Goal: Task Accomplishment & Management: Complete application form

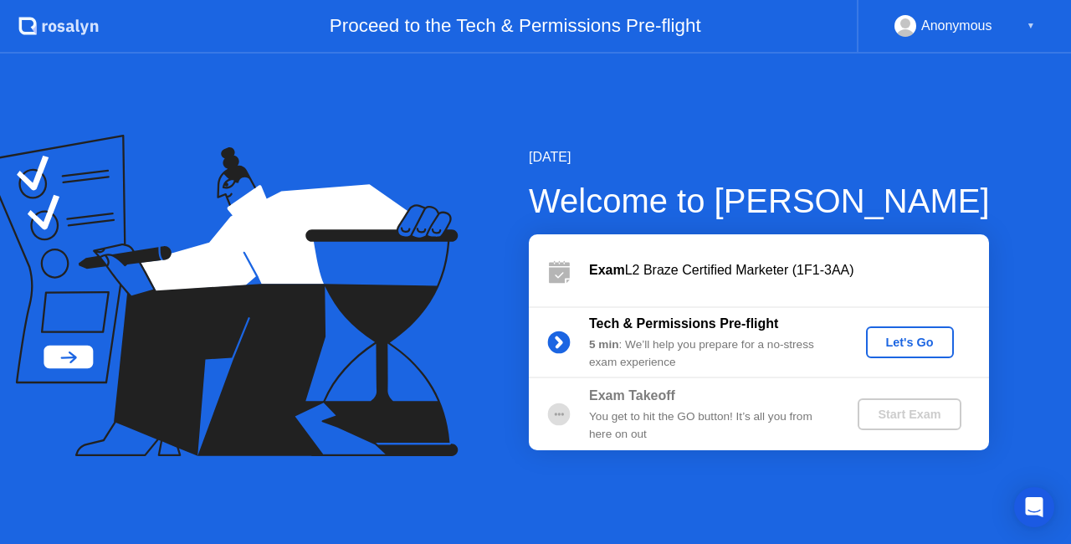
click at [894, 332] on button "Let's Go" at bounding box center [910, 342] width 88 height 32
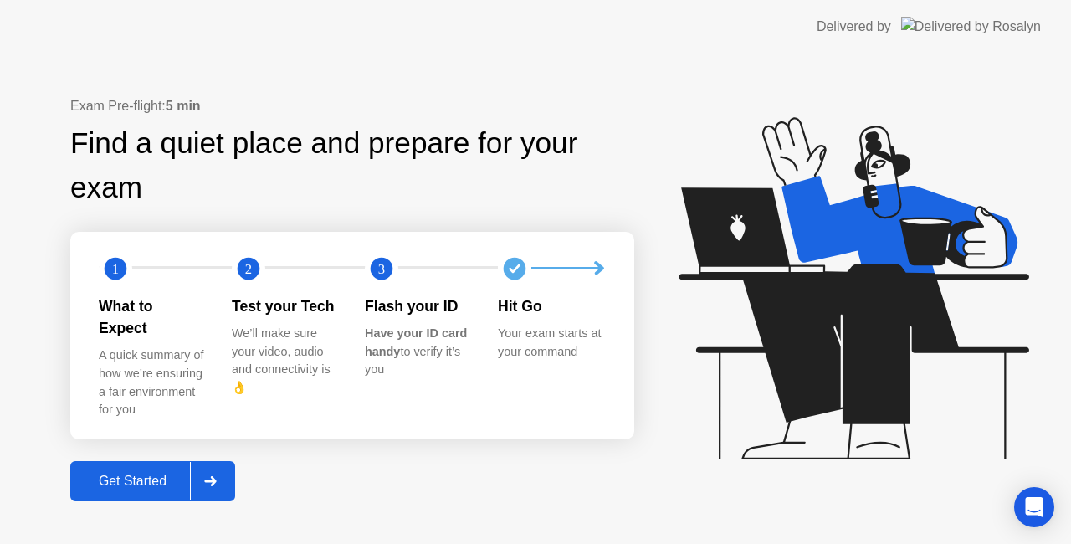
click at [162, 474] on div "Get Started" at bounding box center [132, 481] width 115 height 15
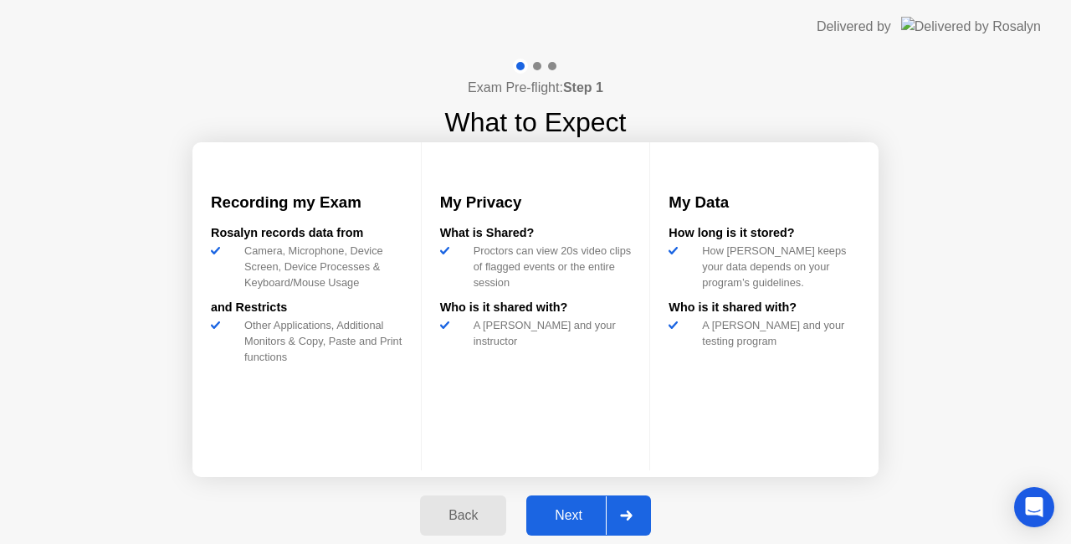
click at [590, 519] on div "Next" at bounding box center [568, 515] width 74 height 15
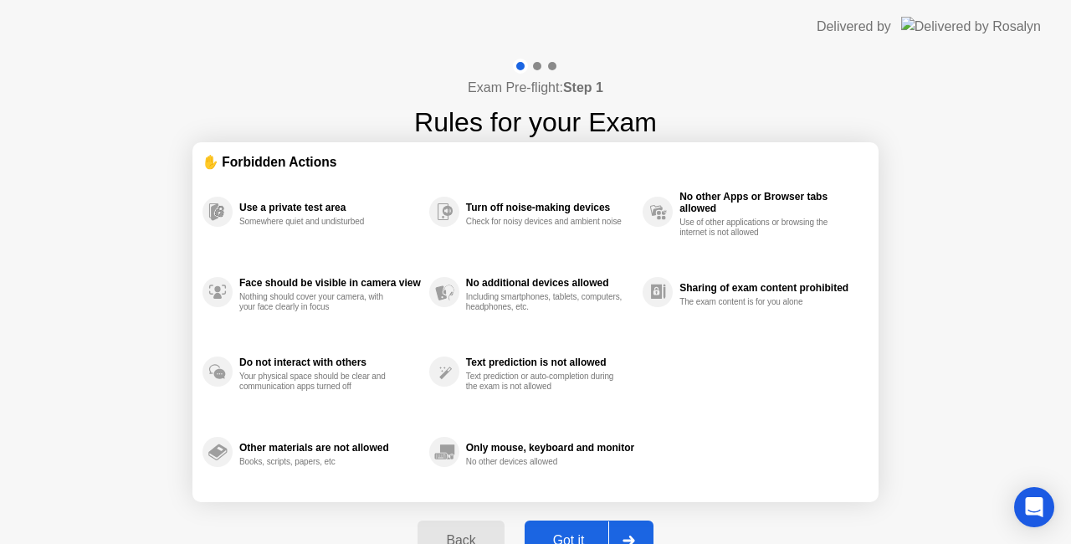
click at [584, 525] on button "Got it" at bounding box center [589, 540] width 129 height 40
select select "Available cameras"
select select "Available speakers"
select select "Available microphones"
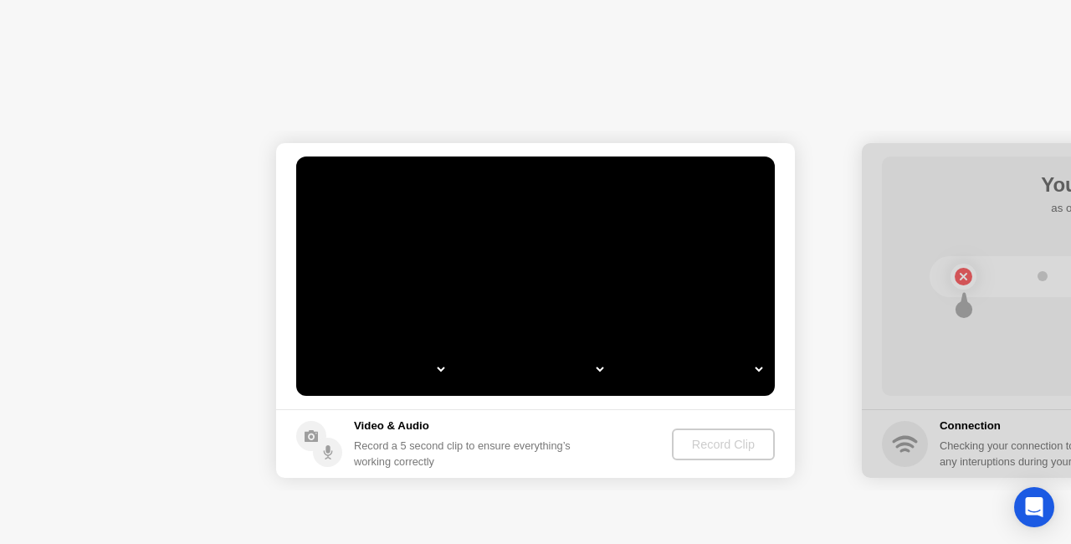
select select "*"
select select "**********"
select select "*******"
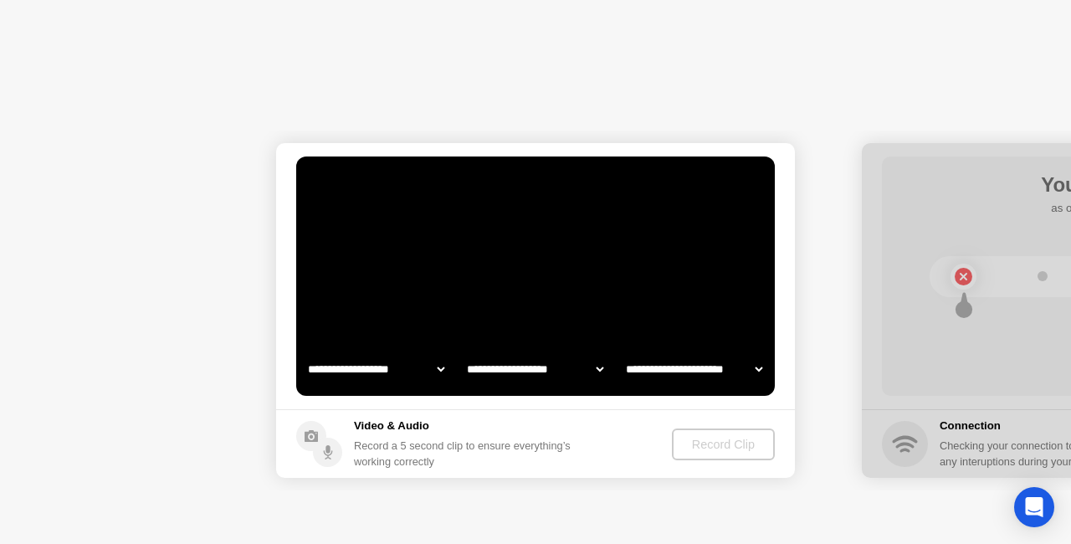
select select "*******"
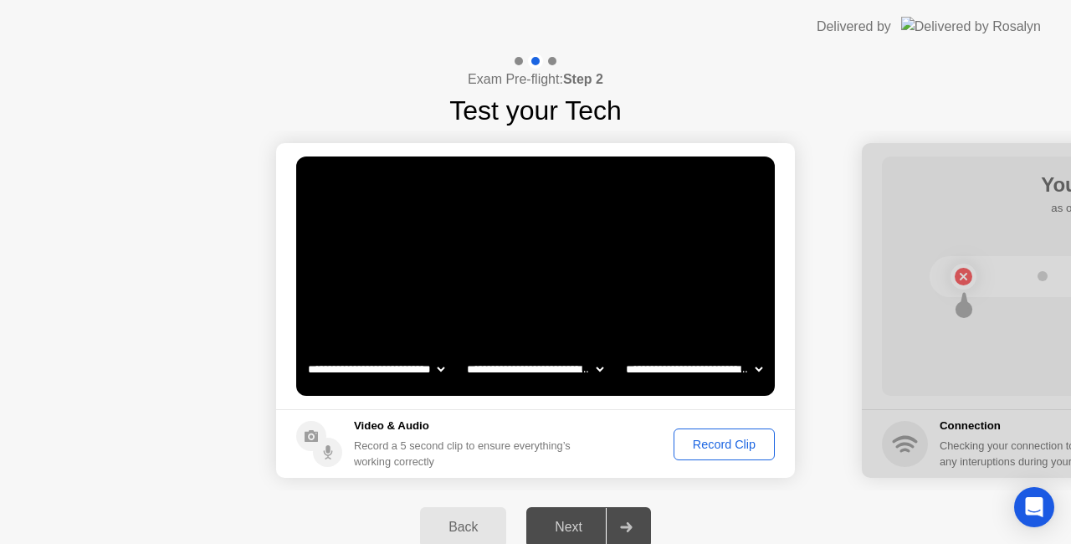
click at [698, 443] on div "Record Clip" at bounding box center [724, 444] width 90 height 13
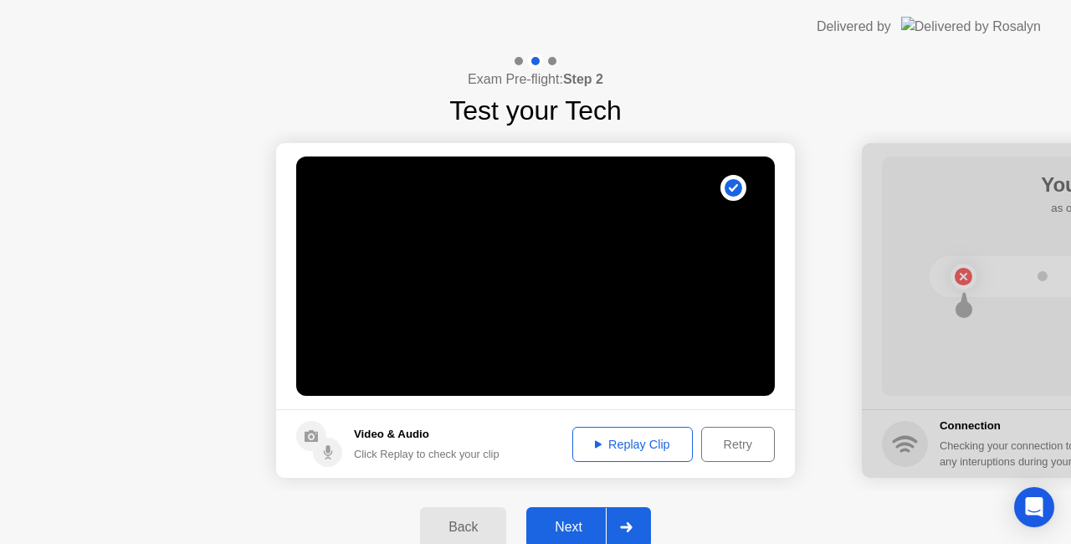
click at [624, 443] on div "Replay Clip" at bounding box center [632, 444] width 109 height 13
click at [572, 532] on div "Next" at bounding box center [568, 527] width 74 height 15
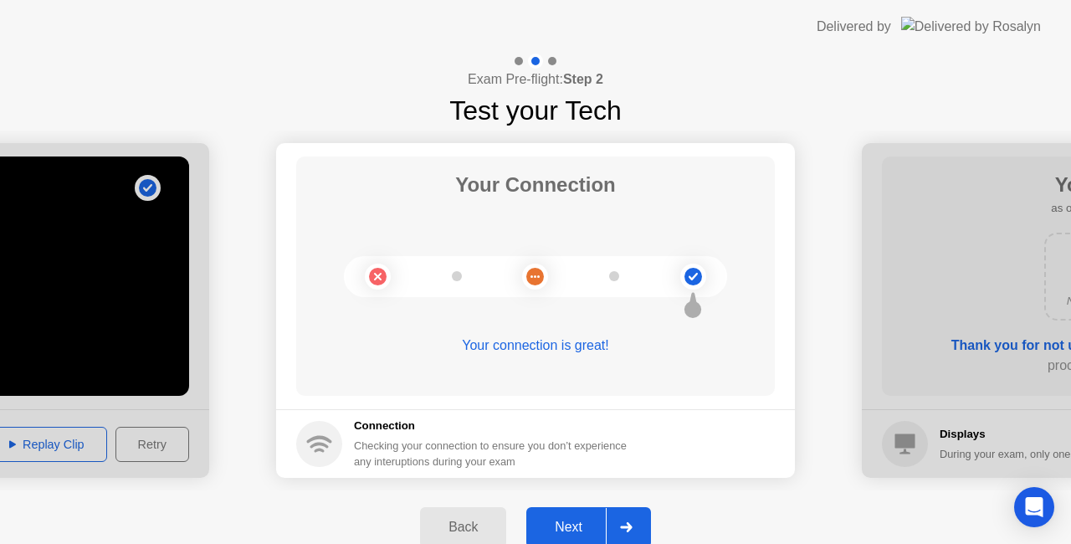
click at [572, 532] on div "Next" at bounding box center [568, 527] width 74 height 15
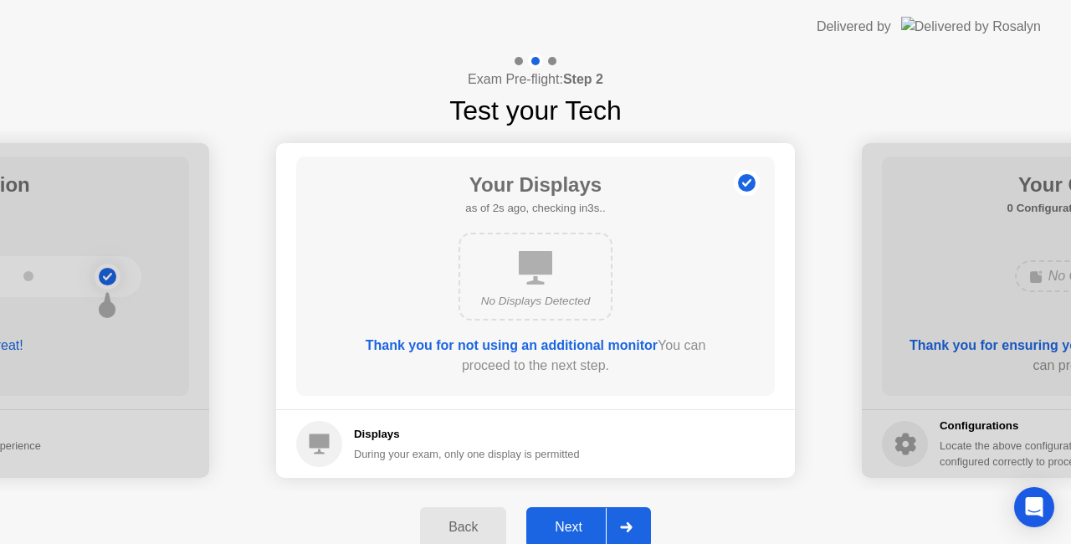
click at [572, 532] on div "Next" at bounding box center [568, 527] width 74 height 15
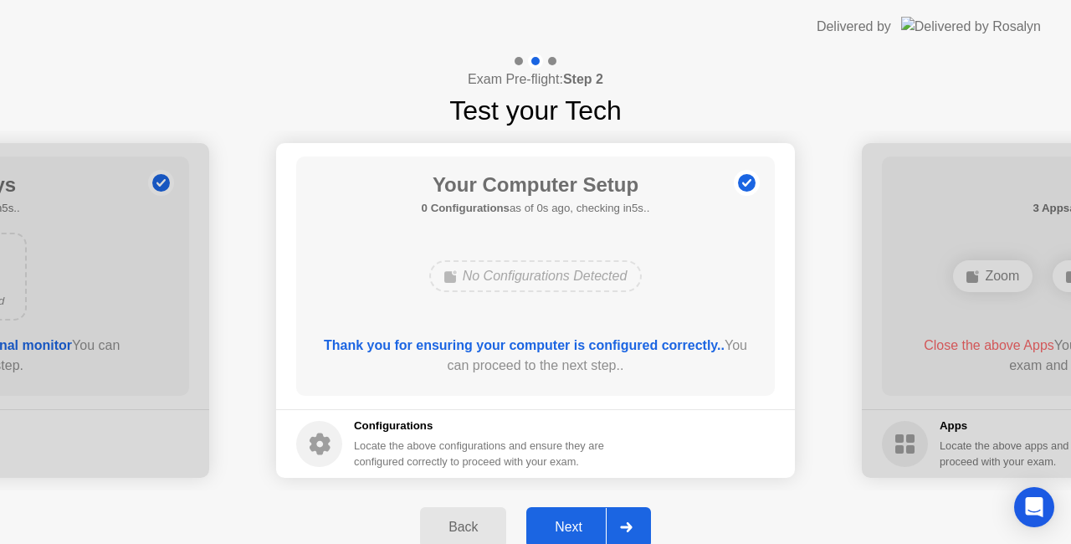
click at [572, 532] on div "Next" at bounding box center [568, 527] width 74 height 15
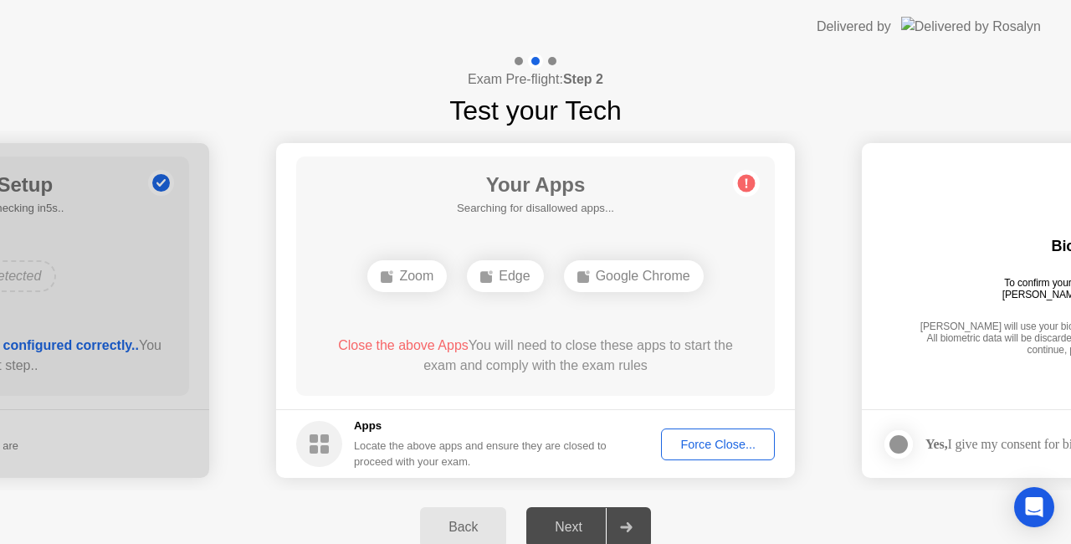
click at [572, 532] on div "Next" at bounding box center [568, 527] width 74 height 15
click at [429, 279] on div "Zoom" at bounding box center [406, 276] width 79 height 32
click at [719, 443] on div "Force Close..." at bounding box center [718, 444] width 102 height 13
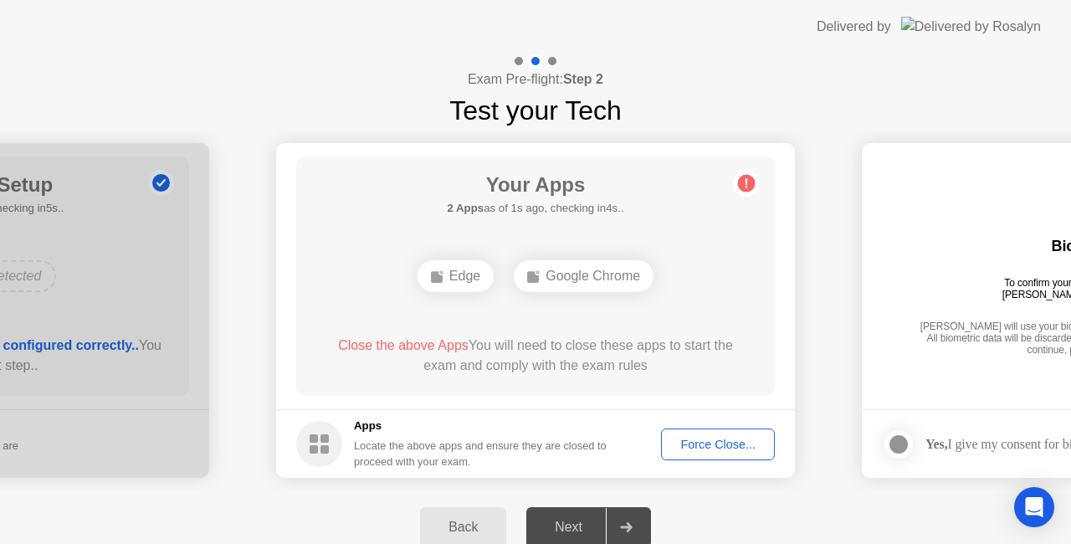
click at [711, 451] on div "Force Close..." at bounding box center [718, 444] width 102 height 13
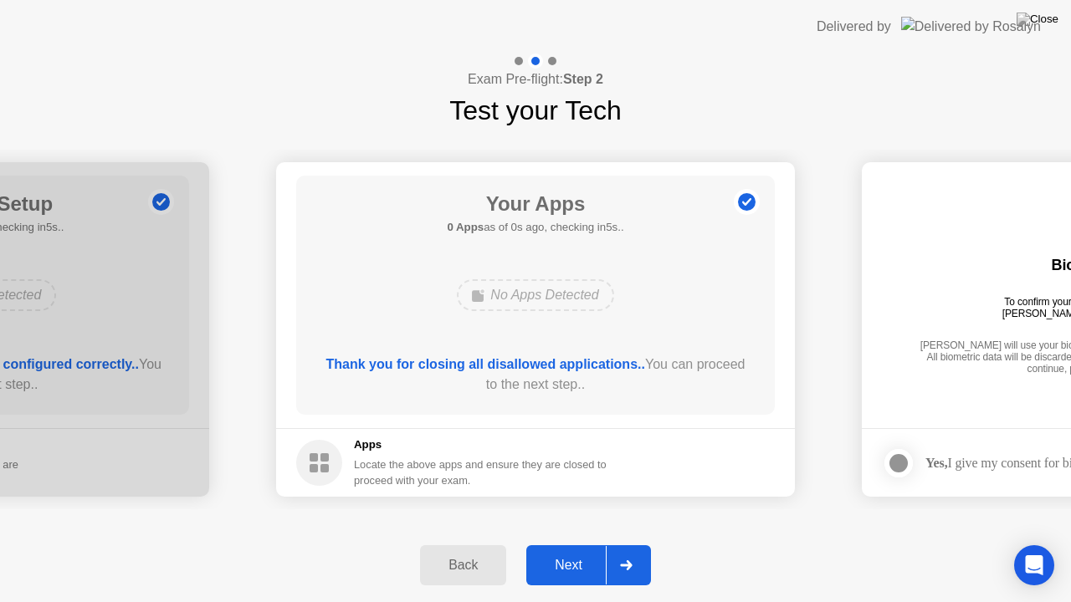
click at [592, 543] on button "Next" at bounding box center [588, 566] width 125 height 40
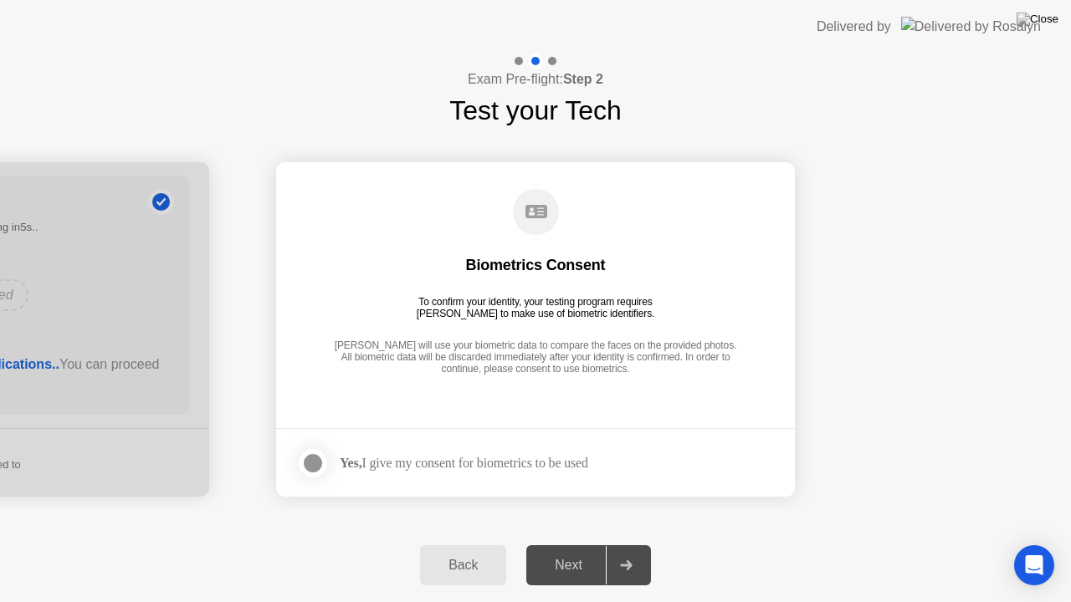
click at [582, 543] on div "Next" at bounding box center [568, 565] width 74 height 15
click at [443, 459] on div "Yes, I give my consent for biometrics to be used" at bounding box center [464, 463] width 249 height 16
click at [321, 464] on div at bounding box center [313, 464] width 20 height 20
click at [572, 543] on div "Next" at bounding box center [568, 565] width 74 height 15
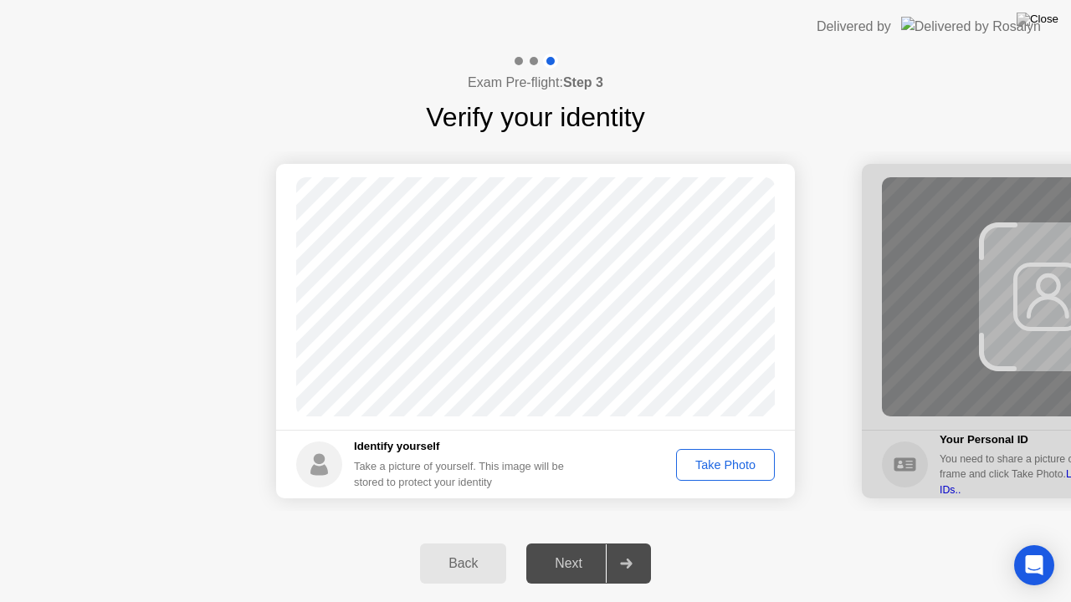
click at [559, 543] on div "Next" at bounding box center [568, 563] width 74 height 15
click at [710, 463] on div "Take Photo" at bounding box center [725, 465] width 87 height 13
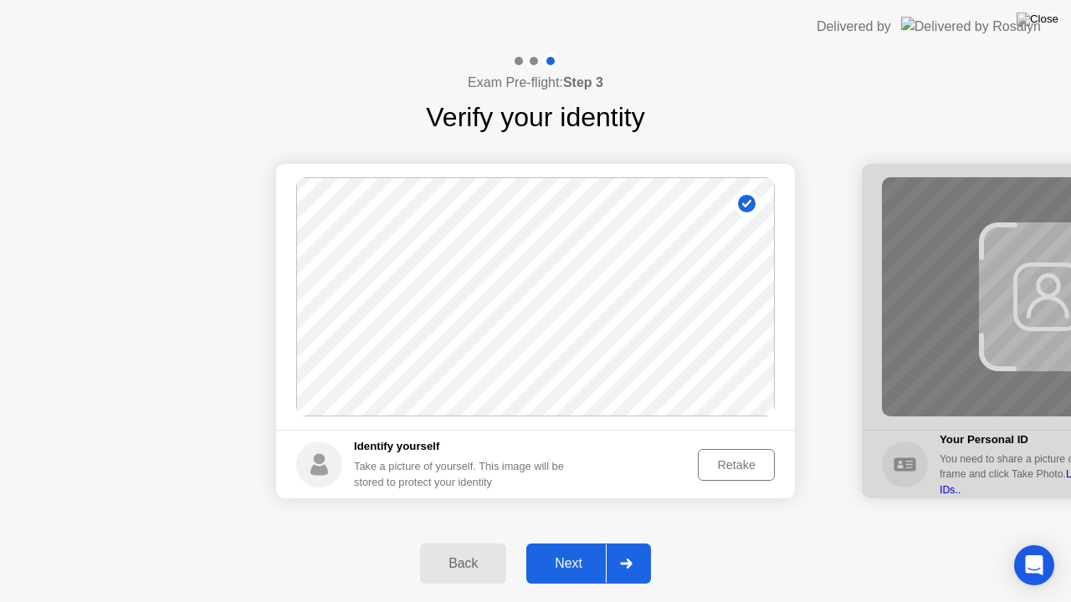
click at [710, 463] on div "Retake" at bounding box center [736, 465] width 65 height 13
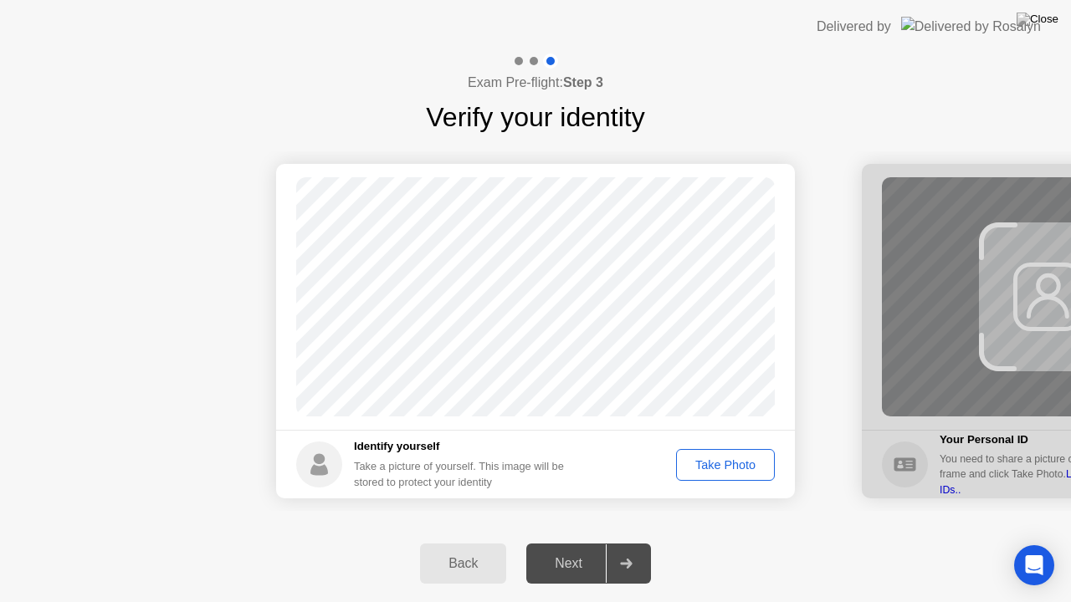
click at [710, 463] on div "Take Photo" at bounding box center [725, 465] width 87 height 13
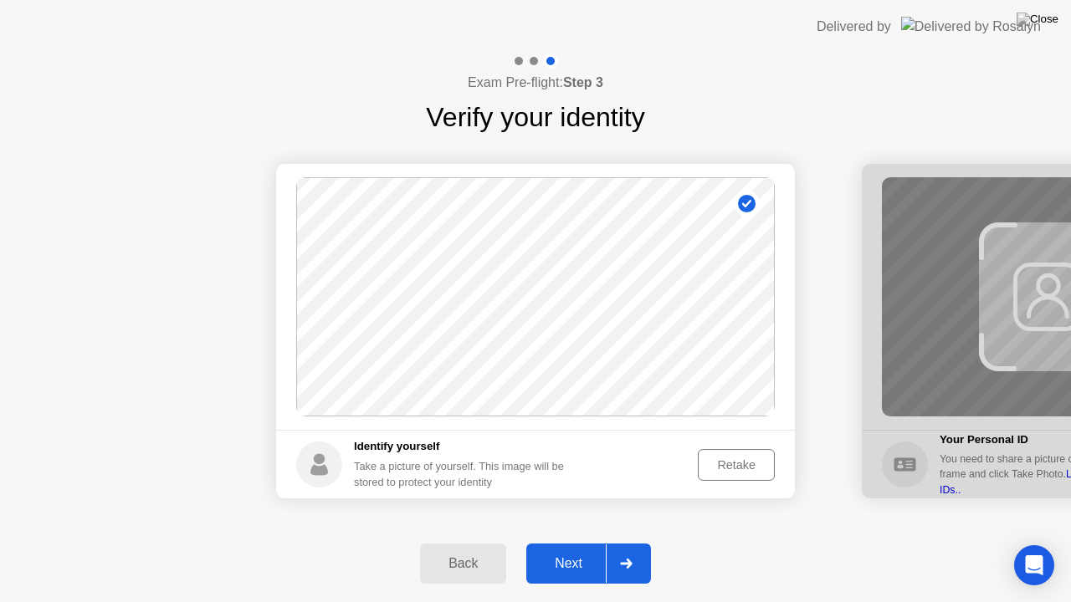
click at [710, 463] on div "Retake" at bounding box center [736, 465] width 65 height 13
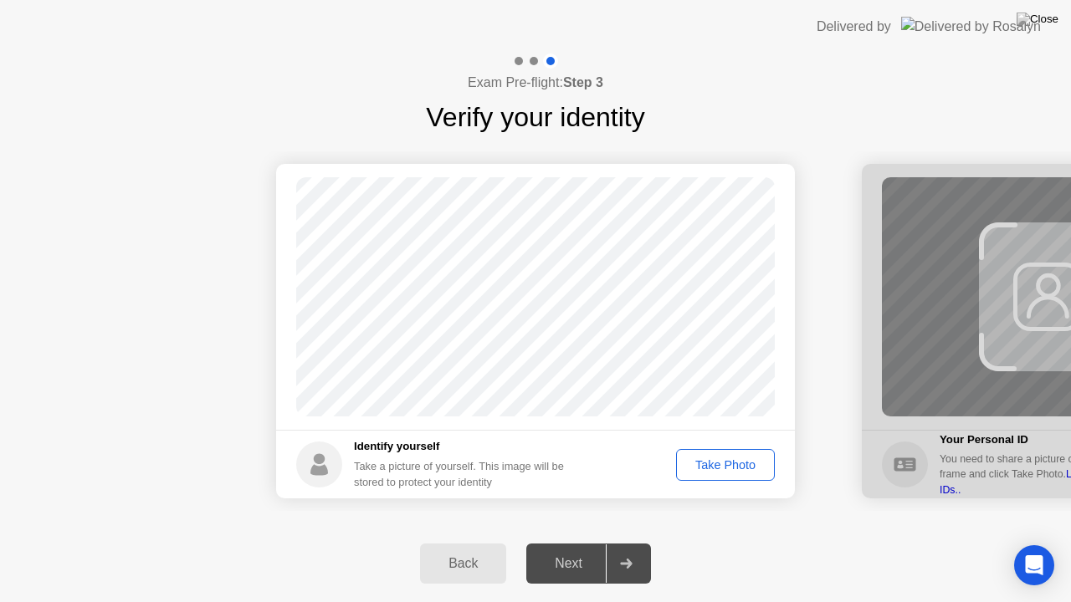
click at [710, 463] on div "Take Photo" at bounding box center [725, 465] width 87 height 13
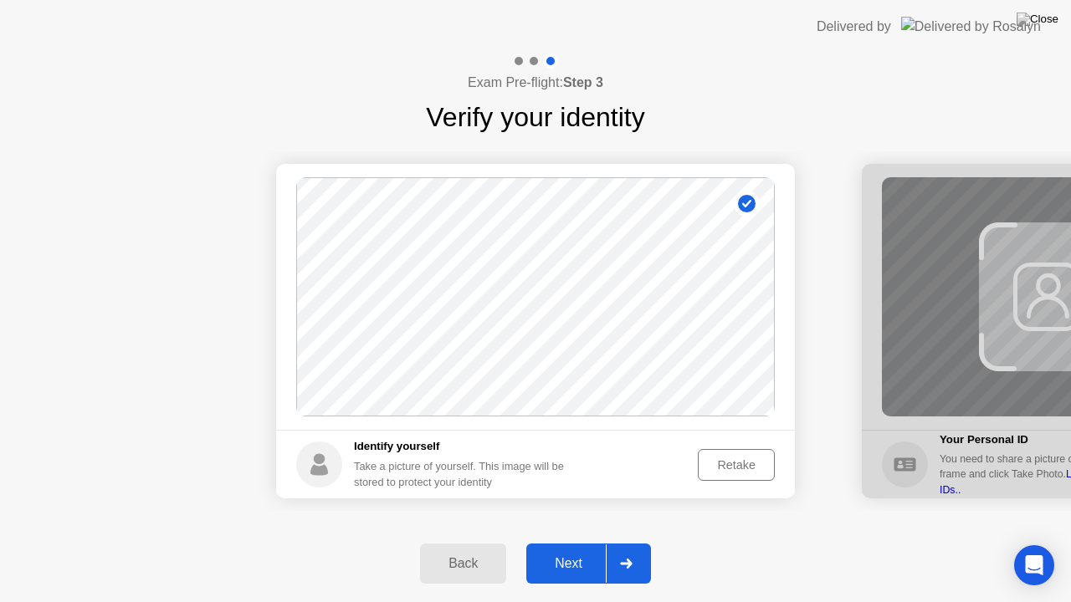
click at [573, 543] on div "Next" at bounding box center [568, 563] width 74 height 15
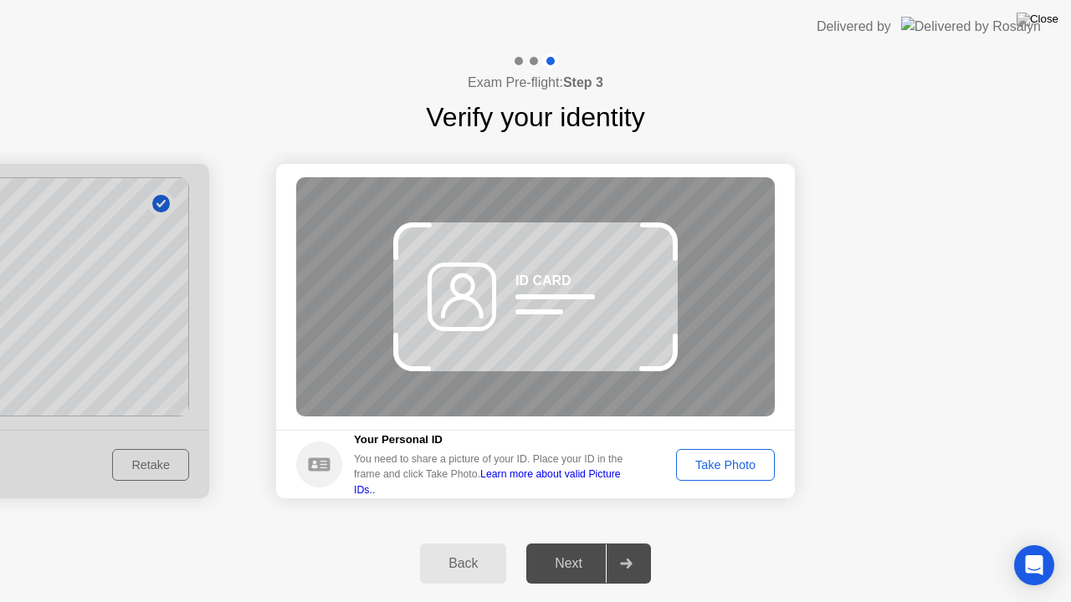
click at [573, 543] on div "Next" at bounding box center [568, 563] width 74 height 15
click at [703, 460] on div "Take Photo" at bounding box center [725, 465] width 87 height 13
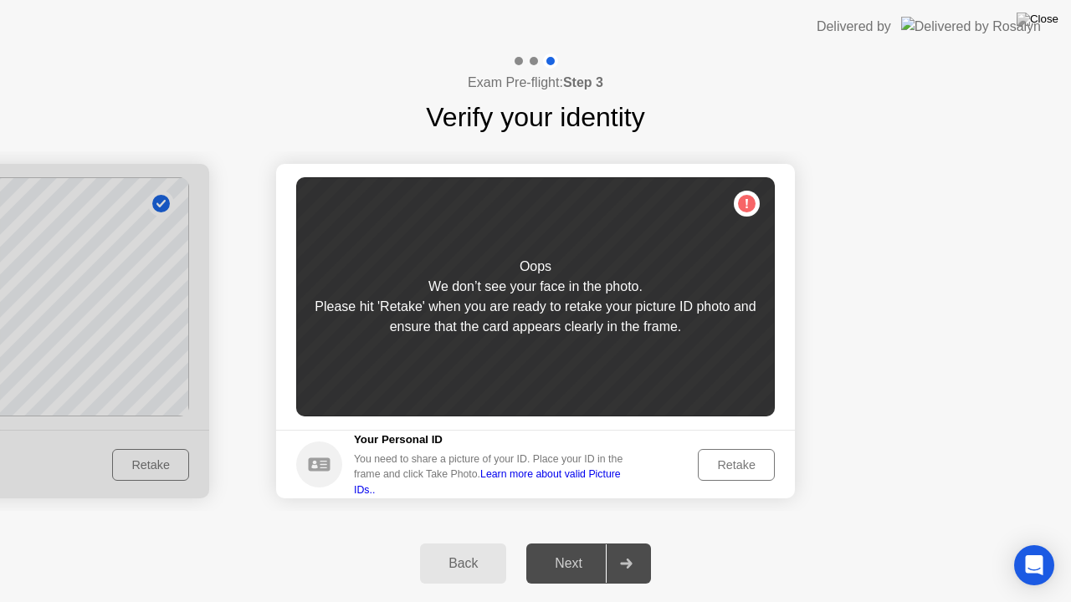
click at [453, 543] on div "Back" at bounding box center [463, 563] width 76 height 15
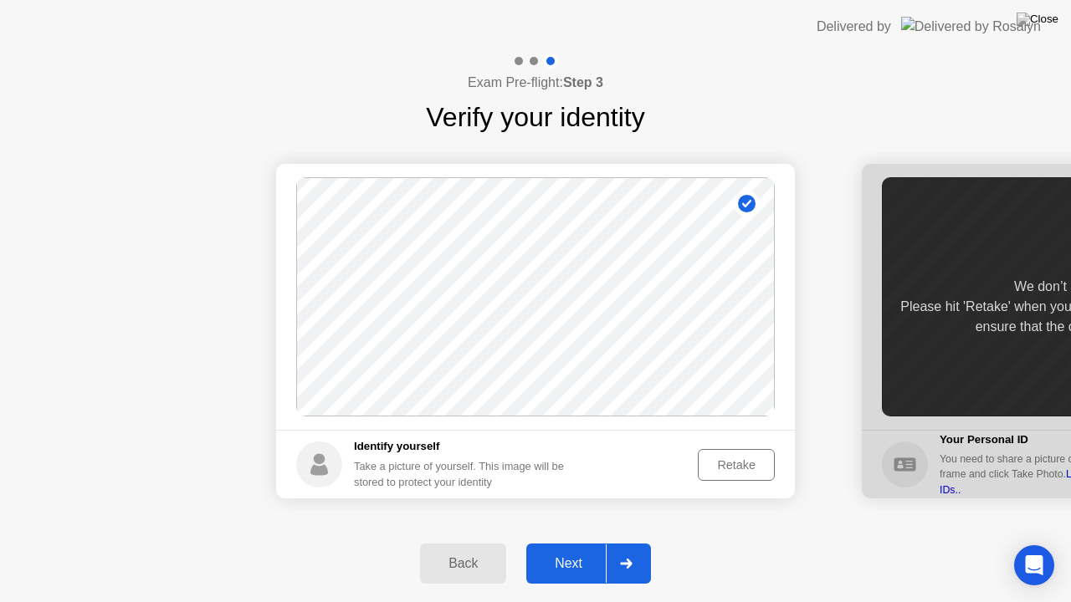
click at [731, 464] on div "Retake" at bounding box center [736, 465] width 65 height 13
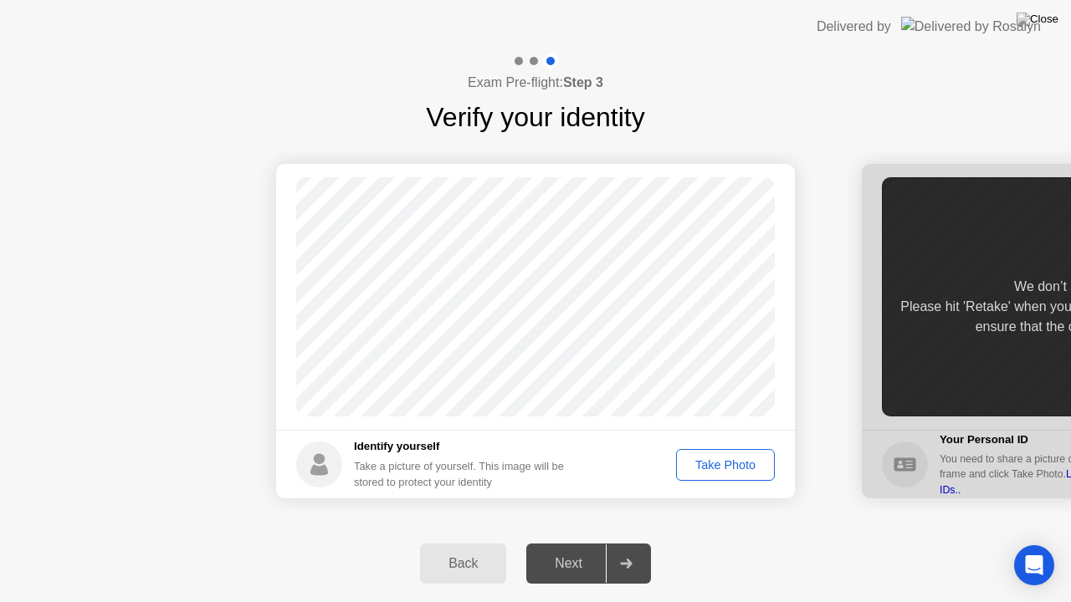
click at [731, 464] on div "Take Photo" at bounding box center [725, 465] width 87 height 13
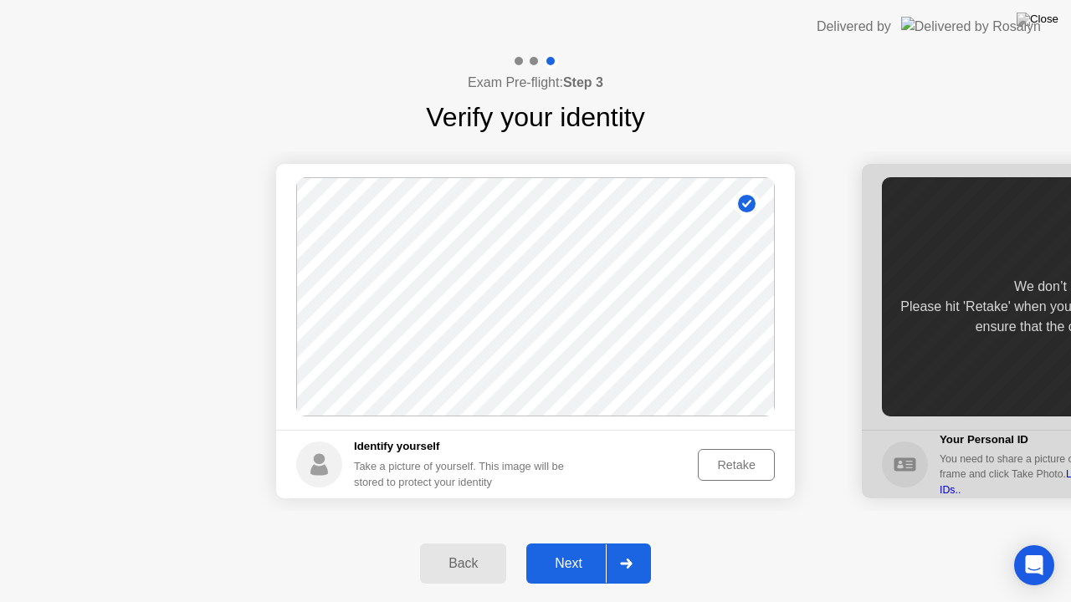
click at [572, 543] on div "Next" at bounding box center [568, 563] width 74 height 15
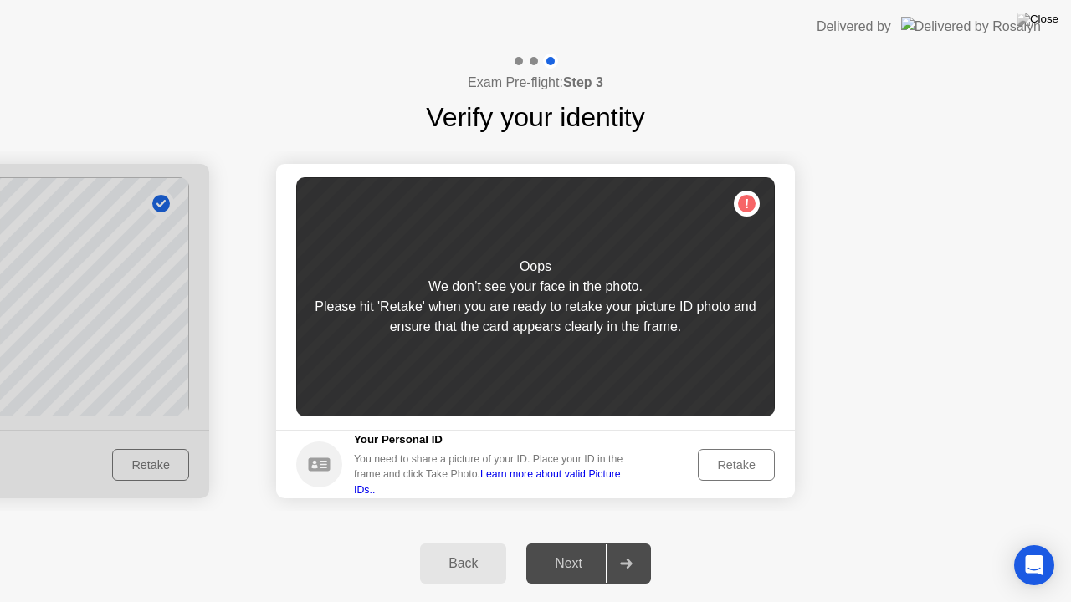
click at [736, 469] on div "Retake" at bounding box center [736, 465] width 65 height 13
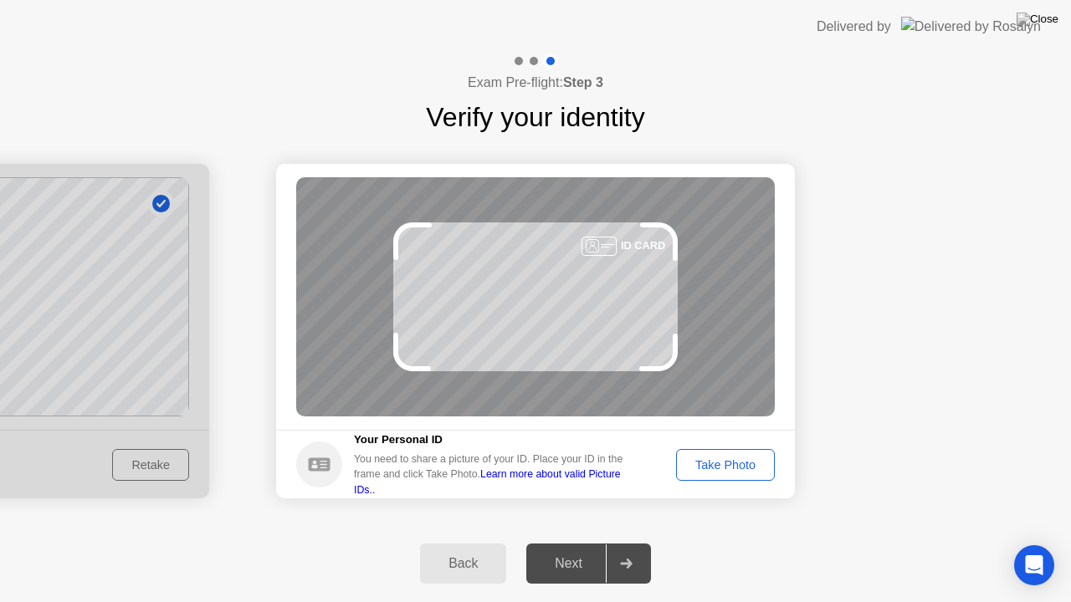
click at [736, 469] on div "Take Photo" at bounding box center [725, 465] width 87 height 13
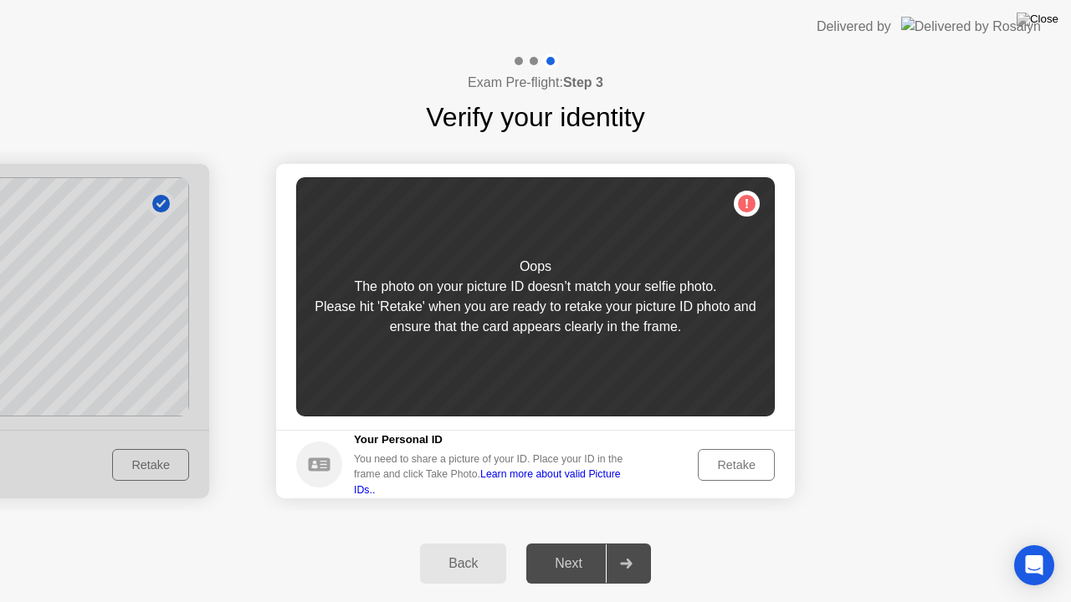
click at [736, 469] on div "Retake" at bounding box center [736, 465] width 65 height 13
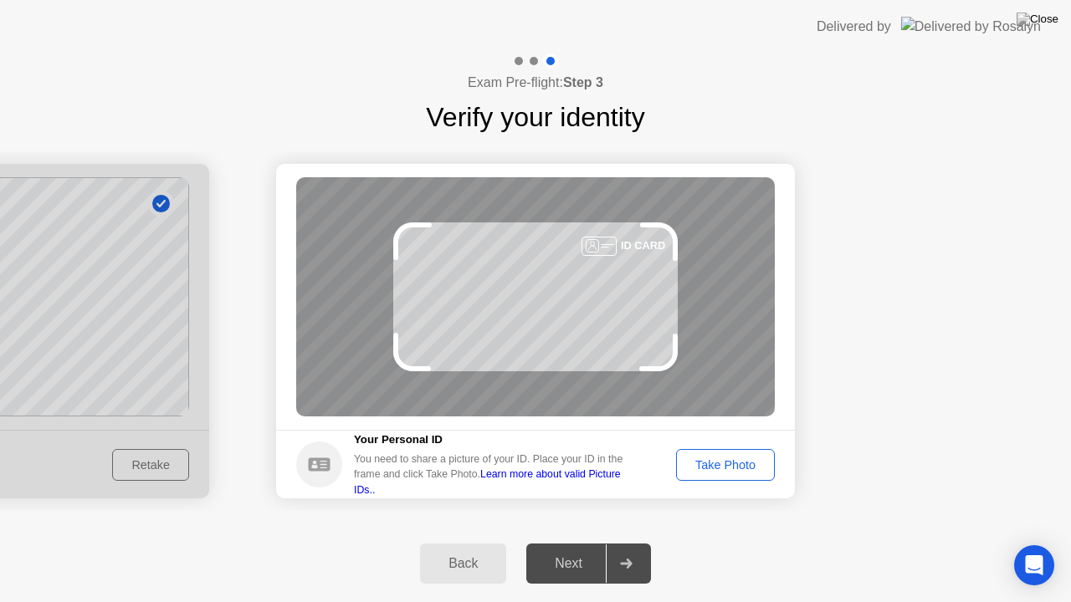
click at [736, 469] on div "Take Photo" at bounding box center [725, 465] width 87 height 13
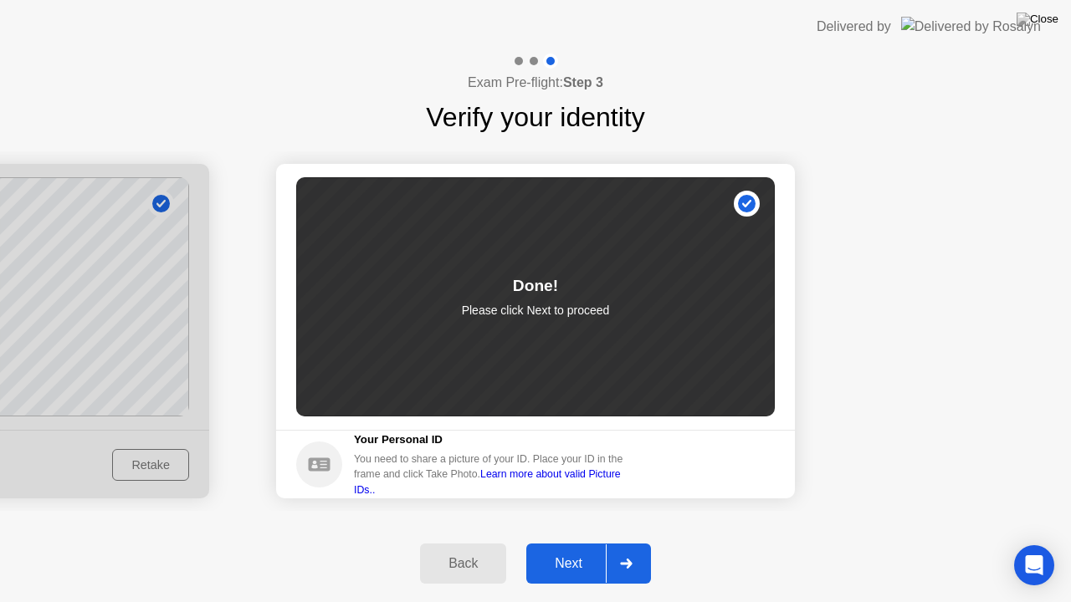
click at [542, 543] on div "Next" at bounding box center [568, 563] width 74 height 15
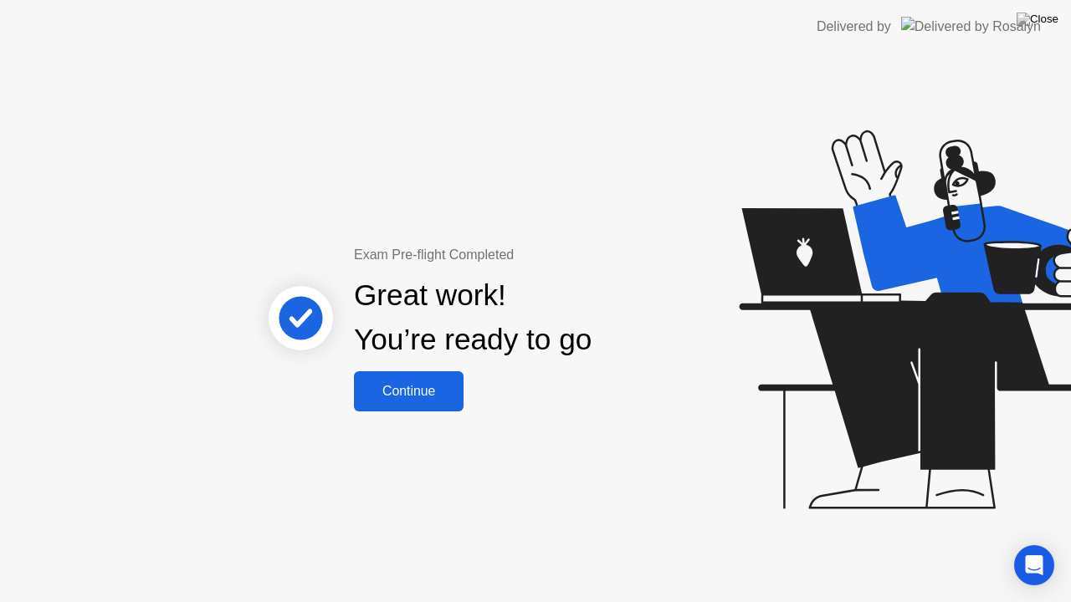
click at [411, 337] on div "Great work! You’re ready to go" at bounding box center [473, 318] width 238 height 89
click at [422, 388] on div "Continue" at bounding box center [409, 391] width 100 height 15
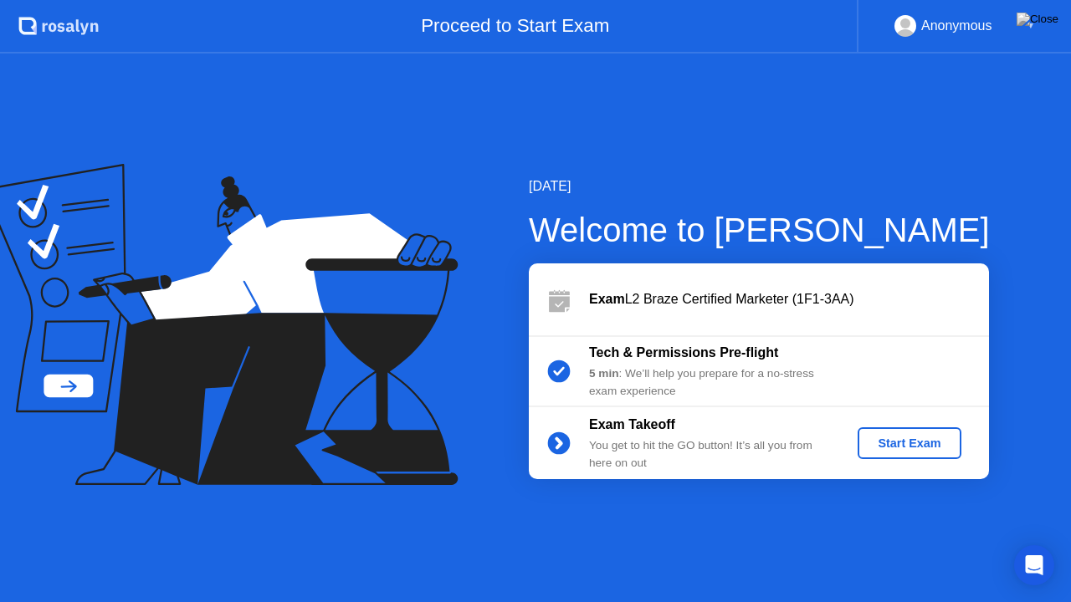
click at [1029, 22] on div "▼" at bounding box center [1031, 26] width 8 height 22
click at [880, 438] on div "Start Exam" at bounding box center [909, 443] width 90 height 13
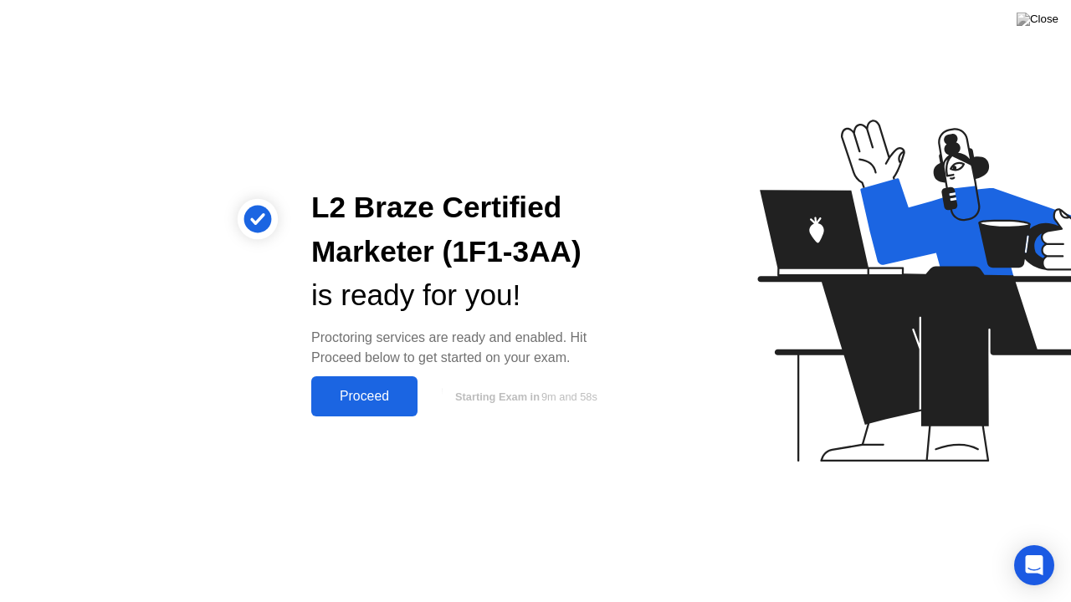
click at [350, 390] on div "Proceed" at bounding box center [364, 396] width 96 height 15
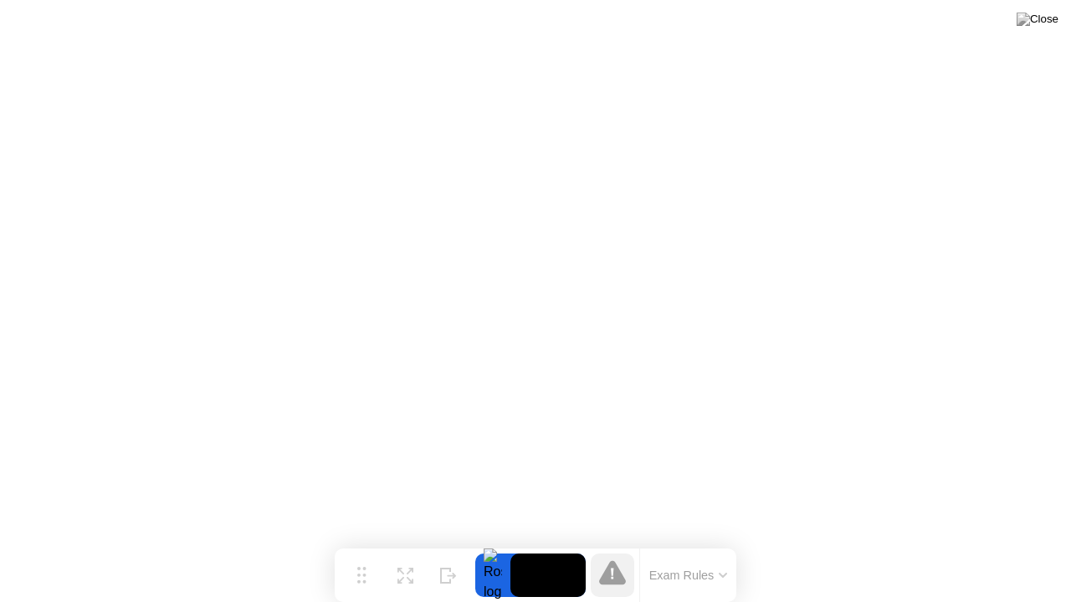
click at [691, 543] on button "Exam Rules" at bounding box center [688, 575] width 89 height 15
